Goal: Task Accomplishment & Management: Use online tool/utility

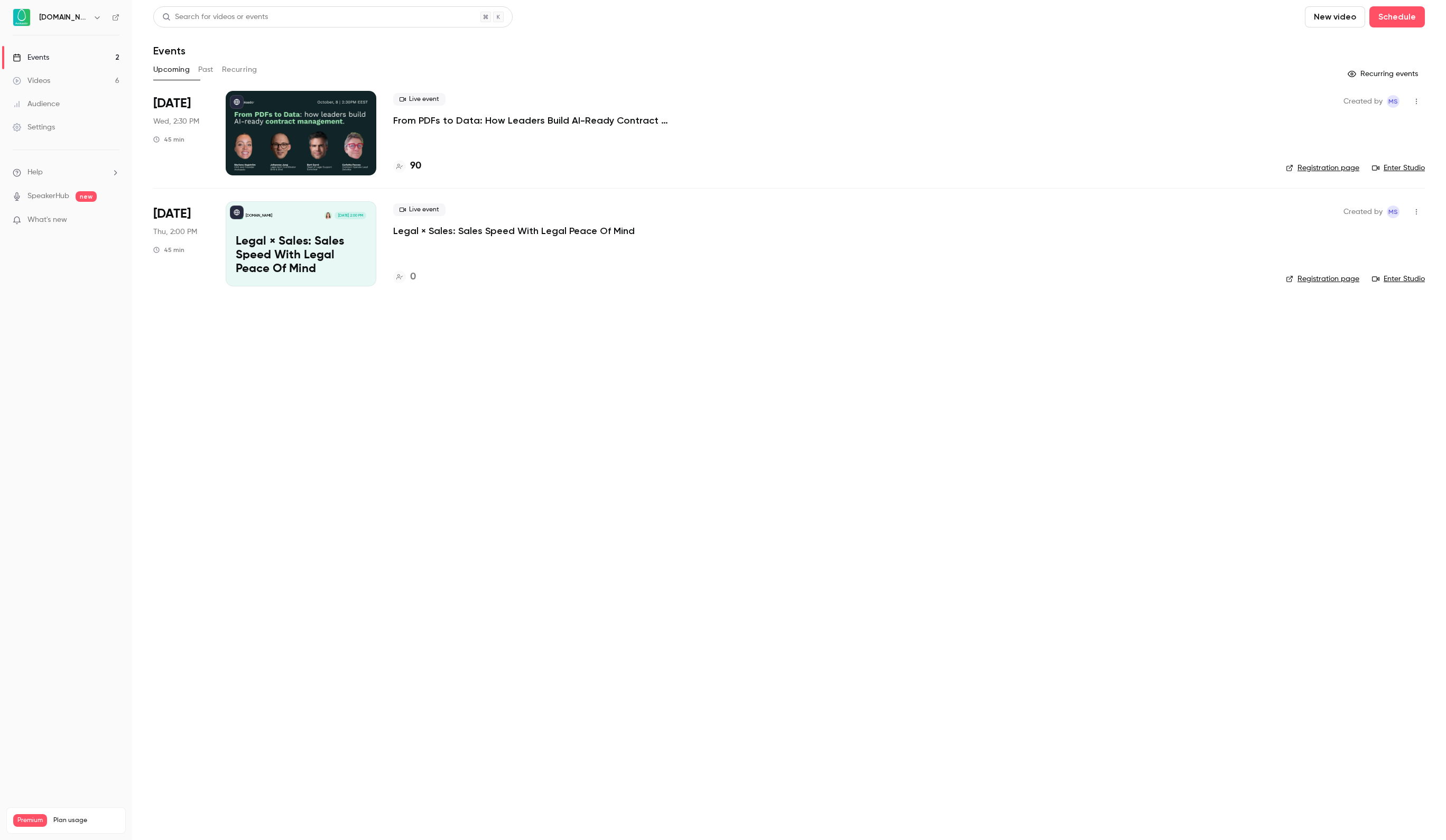
click at [437, 115] on p "From PDFs to Data: How Leaders Build AI-Ready Contract Management." at bounding box center [552, 120] width 317 height 13
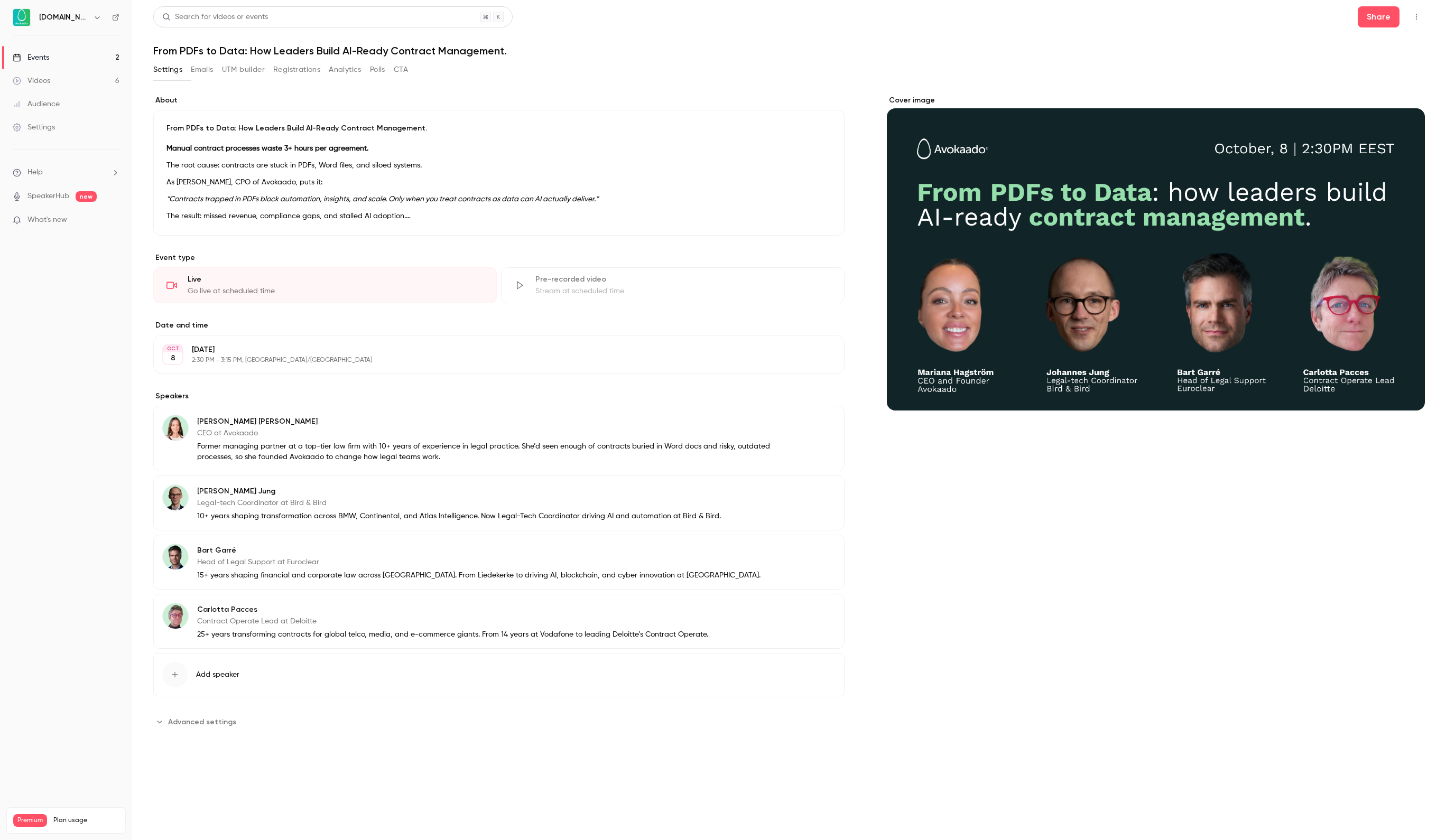
click at [319, 74] on button "Registrations" at bounding box center [297, 69] width 47 height 17
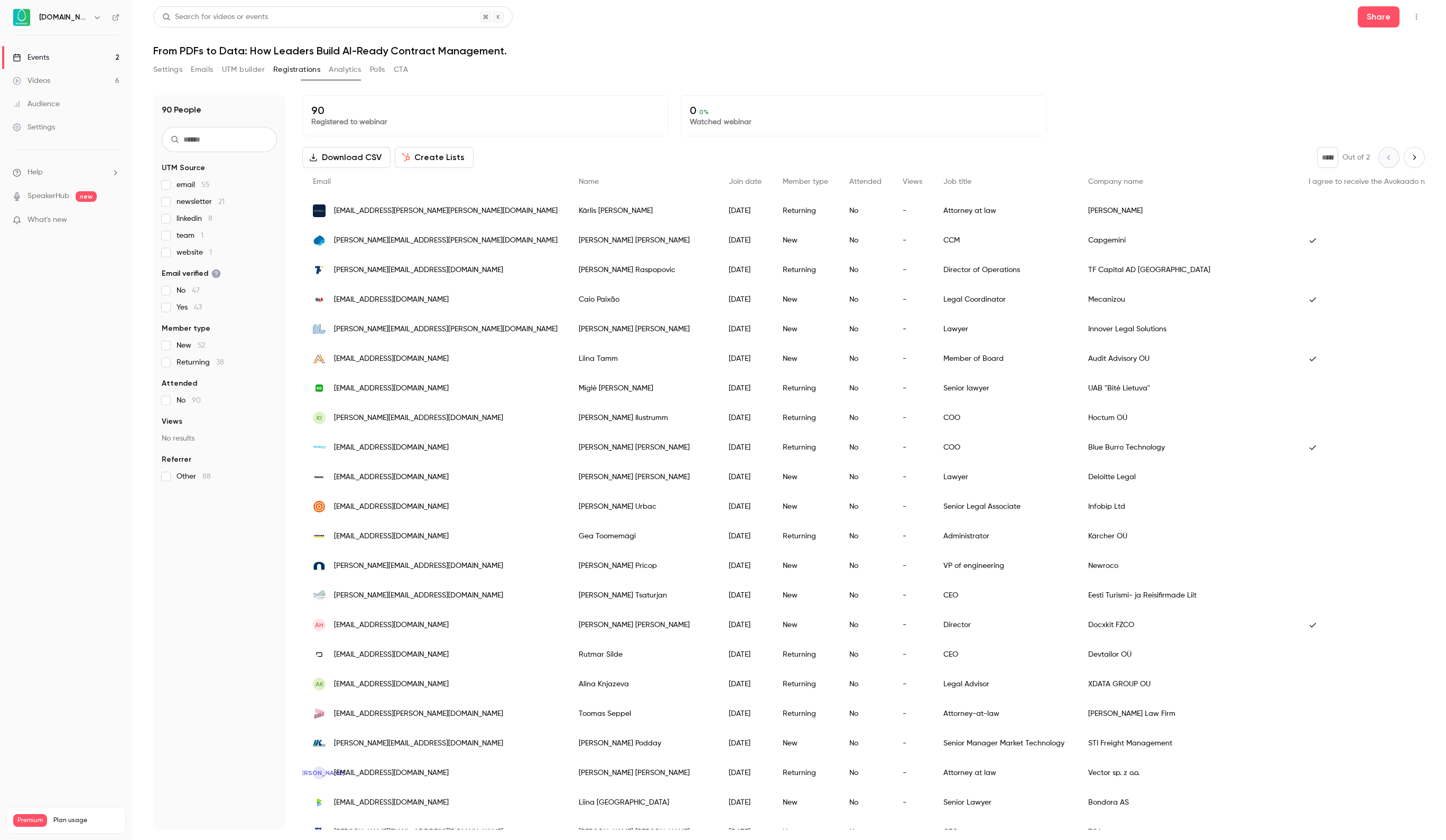
click at [60, 56] on link "Events 2" at bounding box center [66, 57] width 132 height 24
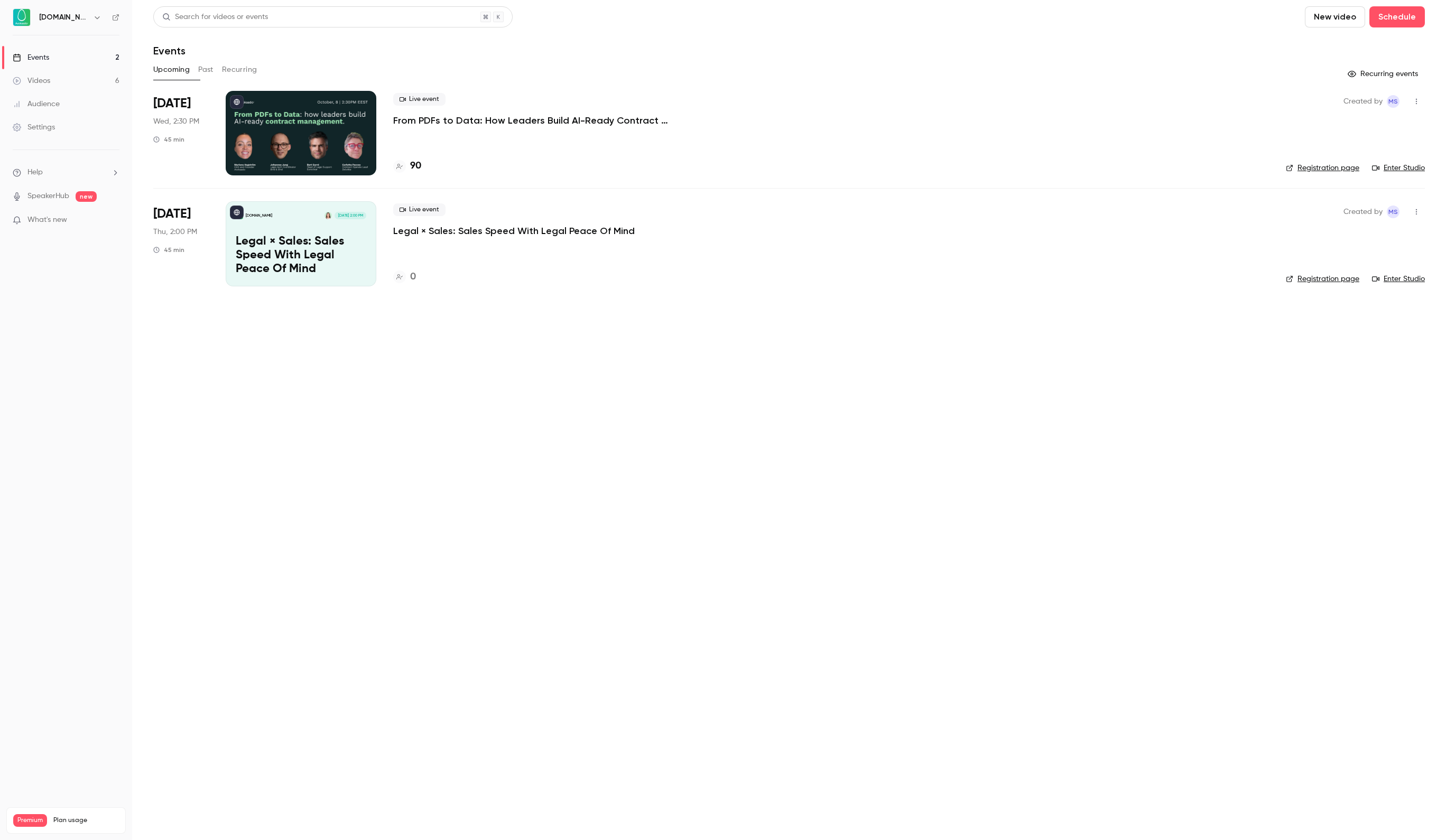
click at [1411, 104] on button "button" at bounding box center [1416, 101] width 17 height 17
click at [1378, 159] on div "Invite to Studio" at bounding box center [1374, 156] width 80 height 10
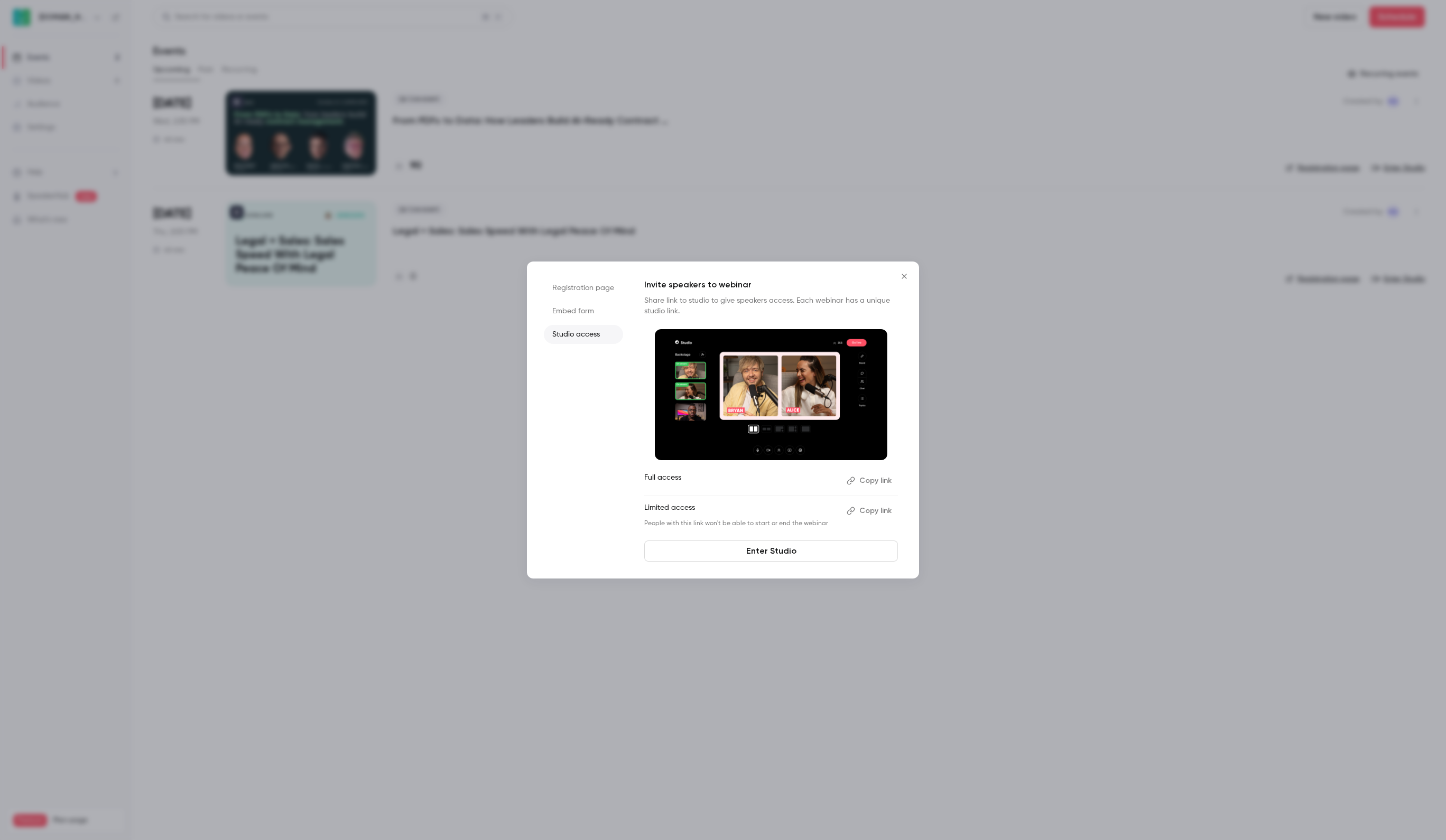
click at [859, 478] on button "Copy link" at bounding box center [870, 480] width 56 height 17
click at [878, 509] on button "Copy link" at bounding box center [870, 511] width 56 height 17
click at [901, 274] on icon "Close" at bounding box center [904, 276] width 13 height 9
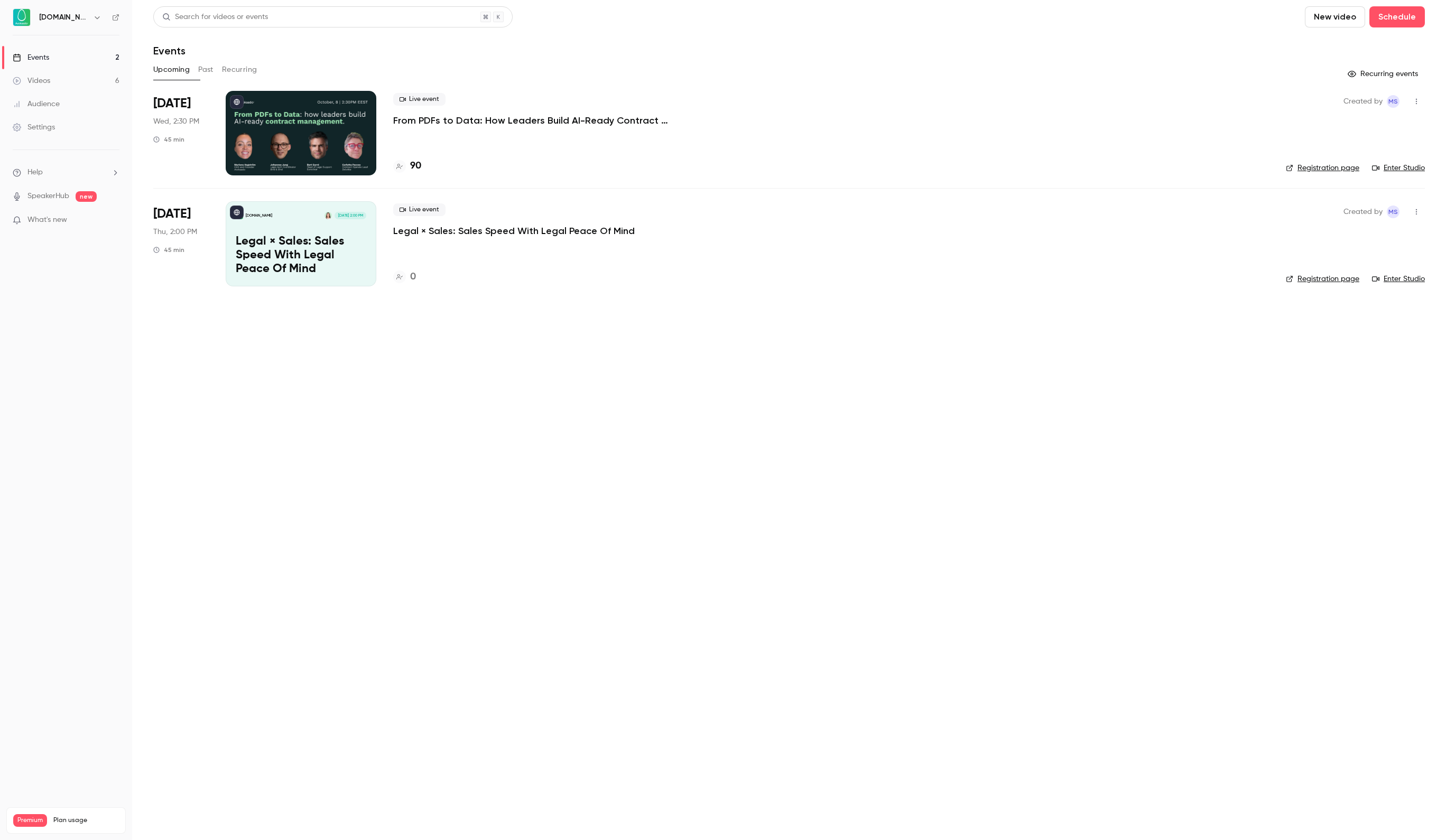
click at [304, 124] on div at bounding box center [301, 133] width 151 height 84
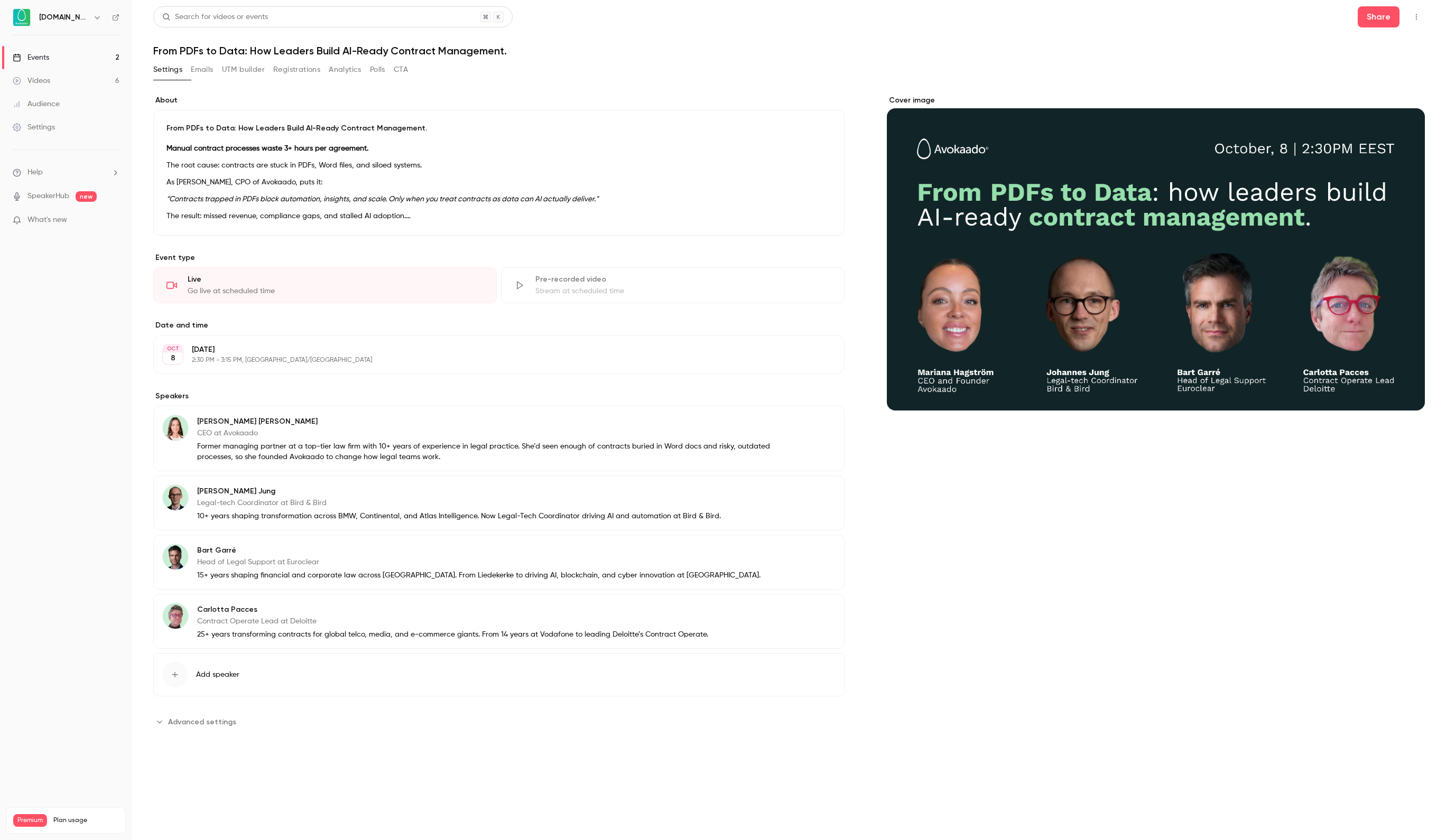
click at [224, 728] on span "Advanced settings" at bounding box center [202, 722] width 68 height 11
click at [84, 46] on link "Events 2" at bounding box center [66, 57] width 132 height 24
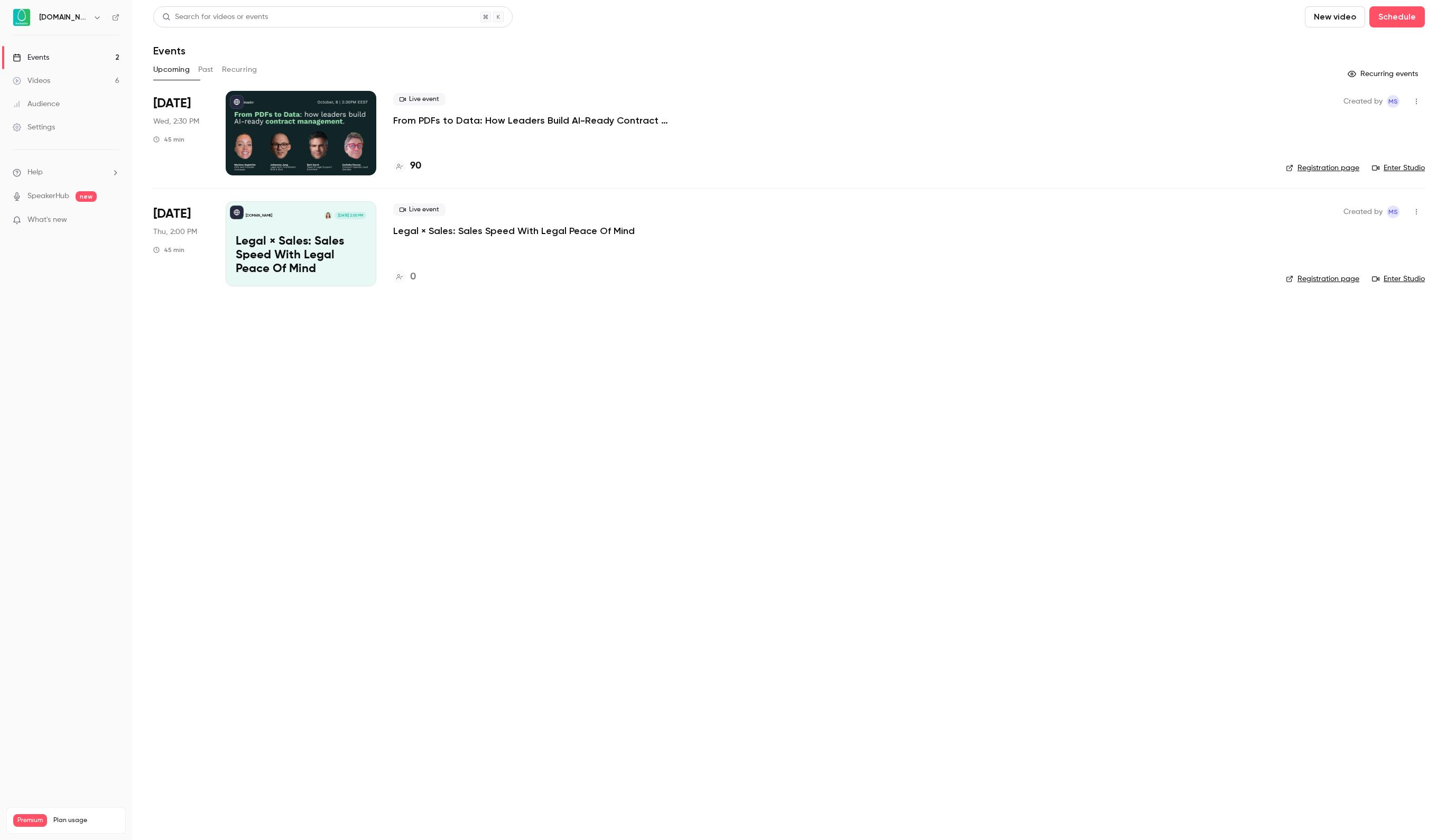
click at [1417, 99] on icon "button" at bounding box center [1416, 101] width 9 height 7
click at [752, 163] on div at bounding box center [723, 420] width 1446 height 840
click at [1401, 168] on link "Enter Studio" at bounding box center [1398, 168] width 53 height 10
click at [432, 118] on p "From PDFs to Data: How Leaders Build AI-Ready Contract Management." at bounding box center [552, 120] width 317 height 13
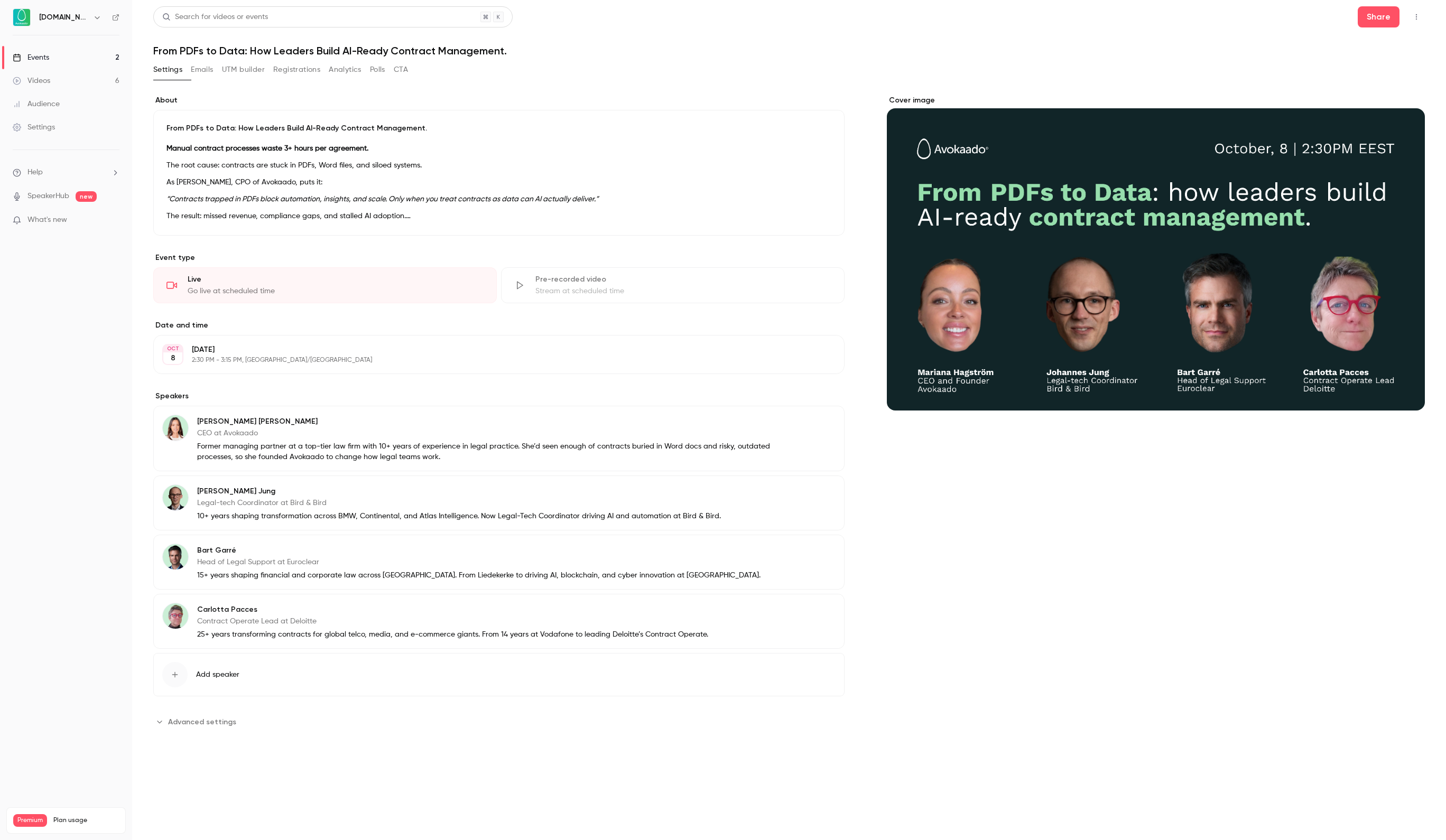
click at [342, 50] on h1 "From PDFs to Data: How Leaders Build AI-Ready Contract Management." at bounding box center [789, 50] width 1272 height 13
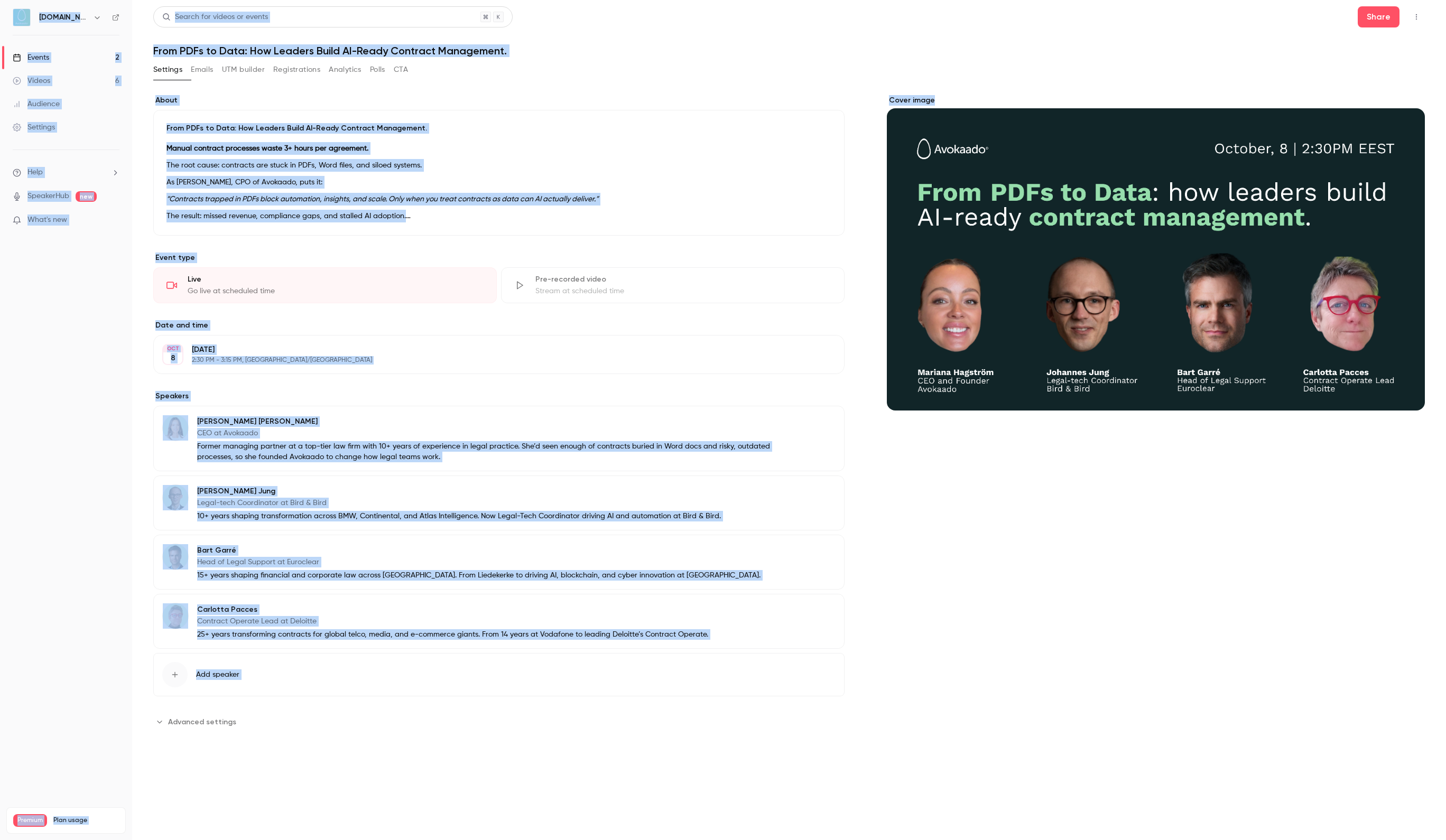
click at [342, 50] on h1 "From PDFs to Data: How Leaders Build AI-Ready Contract Management." at bounding box center [789, 50] width 1272 height 13
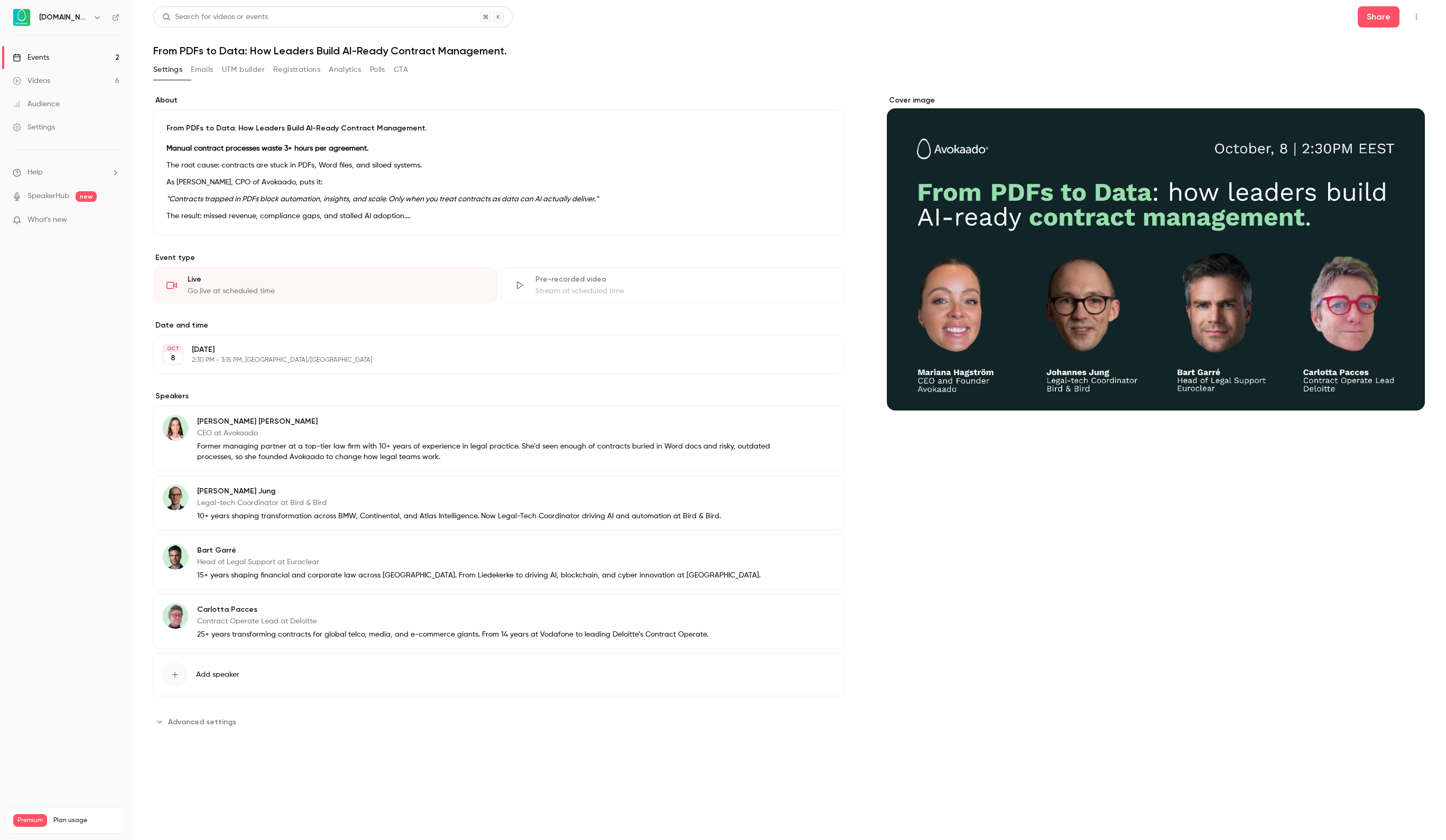
click at [164, 52] on h1 "From PDFs to Data: How Leaders Build AI-Ready Contract Management." at bounding box center [789, 50] width 1272 height 13
drag, startPoint x: 153, startPoint y: 52, endPoint x: 503, endPoint y: 53, distance: 350.0
click at [503, 53] on h1 "From PDFs to Data: How Leaders Build AI-Ready Contract Management." at bounding box center [789, 50] width 1272 height 13
copy h1 "From PDFs to Data: How Leaders Build AI-Ready Contract Management"
